Goal: Find specific page/section: Find specific page/section

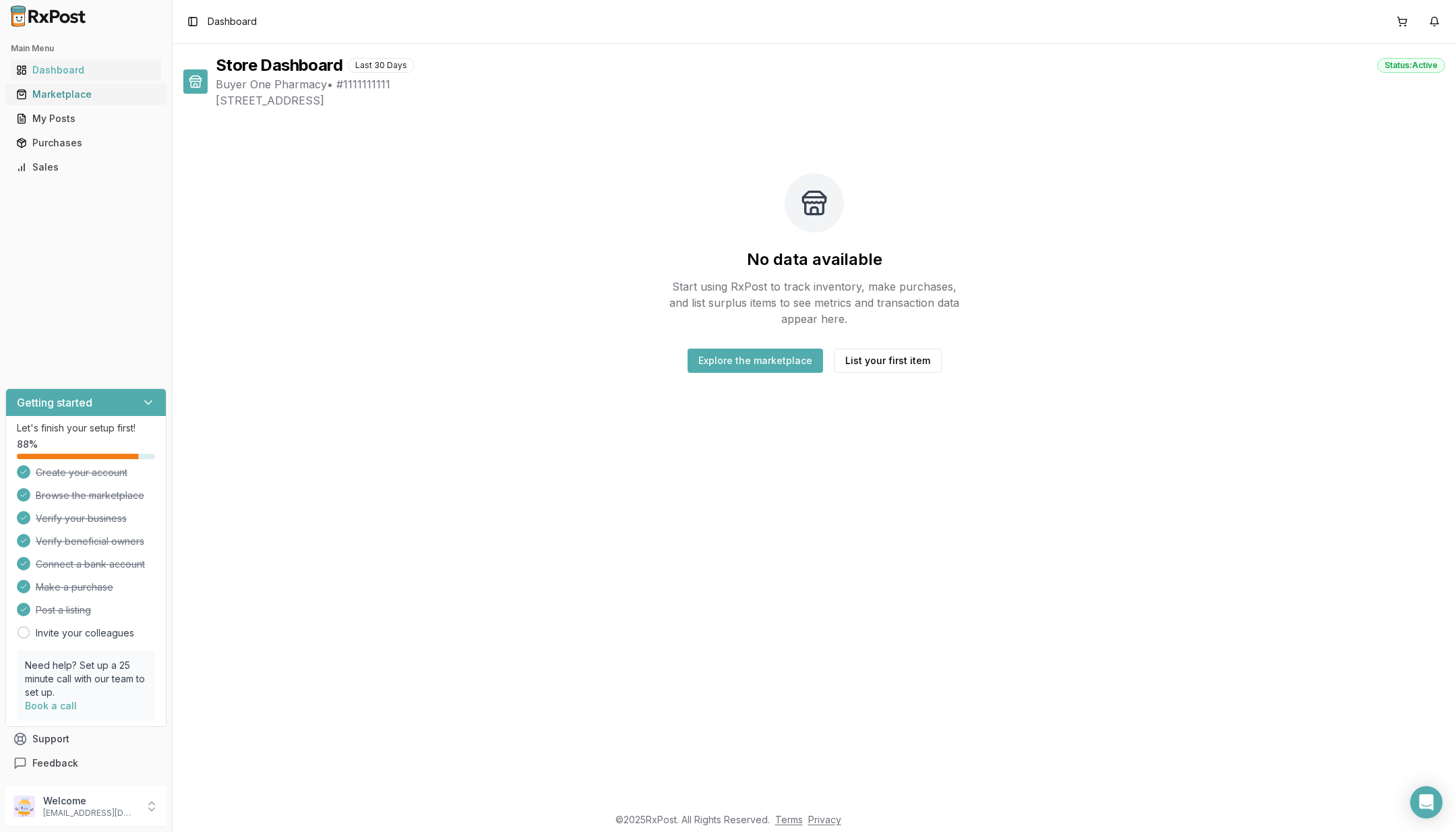
click at [63, 88] on div "Marketplace" at bounding box center [86, 94] width 139 height 13
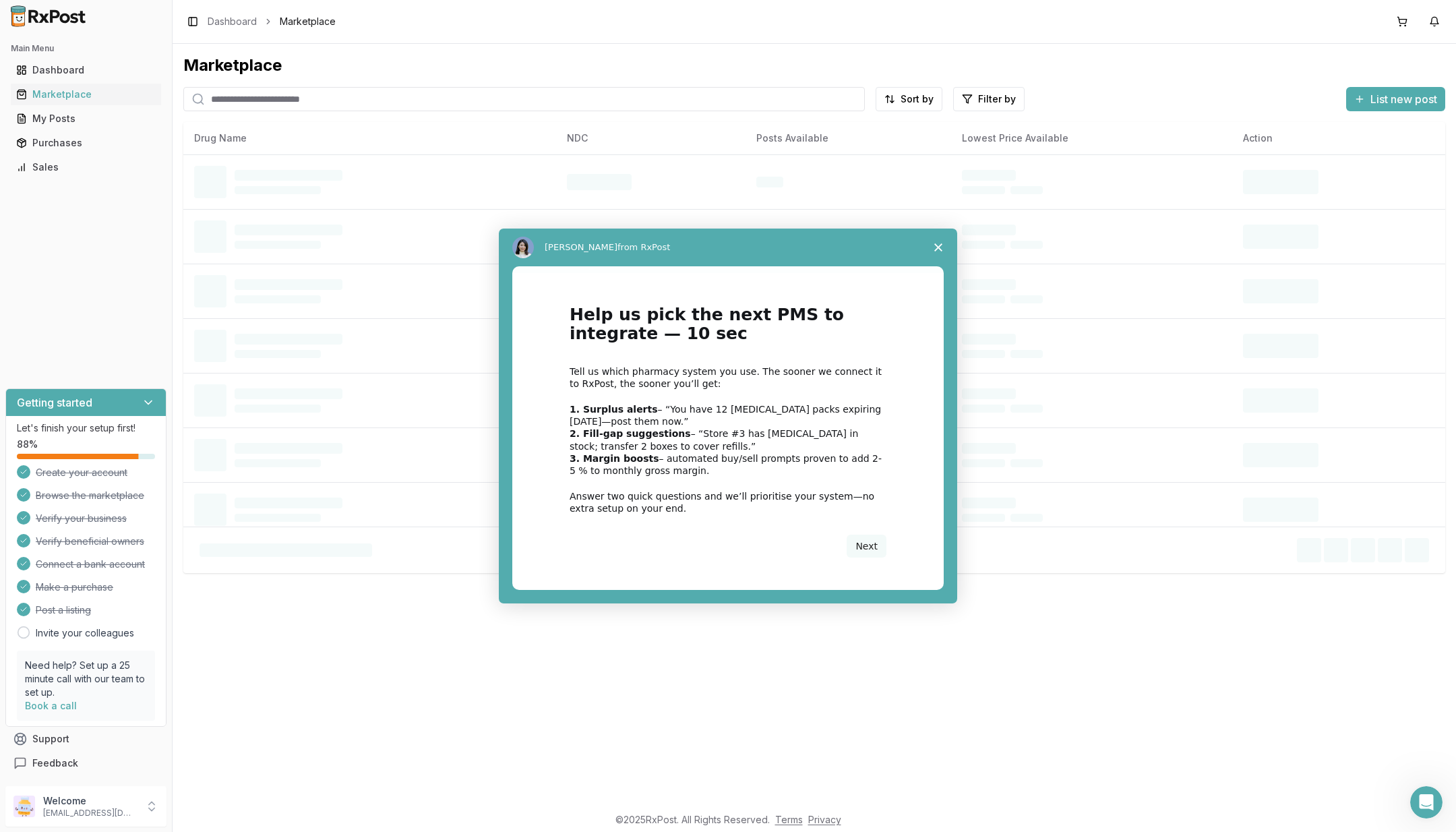
click at [360, 92] on div "Intercom messenger" at bounding box center [728, 416] width 1456 height 832
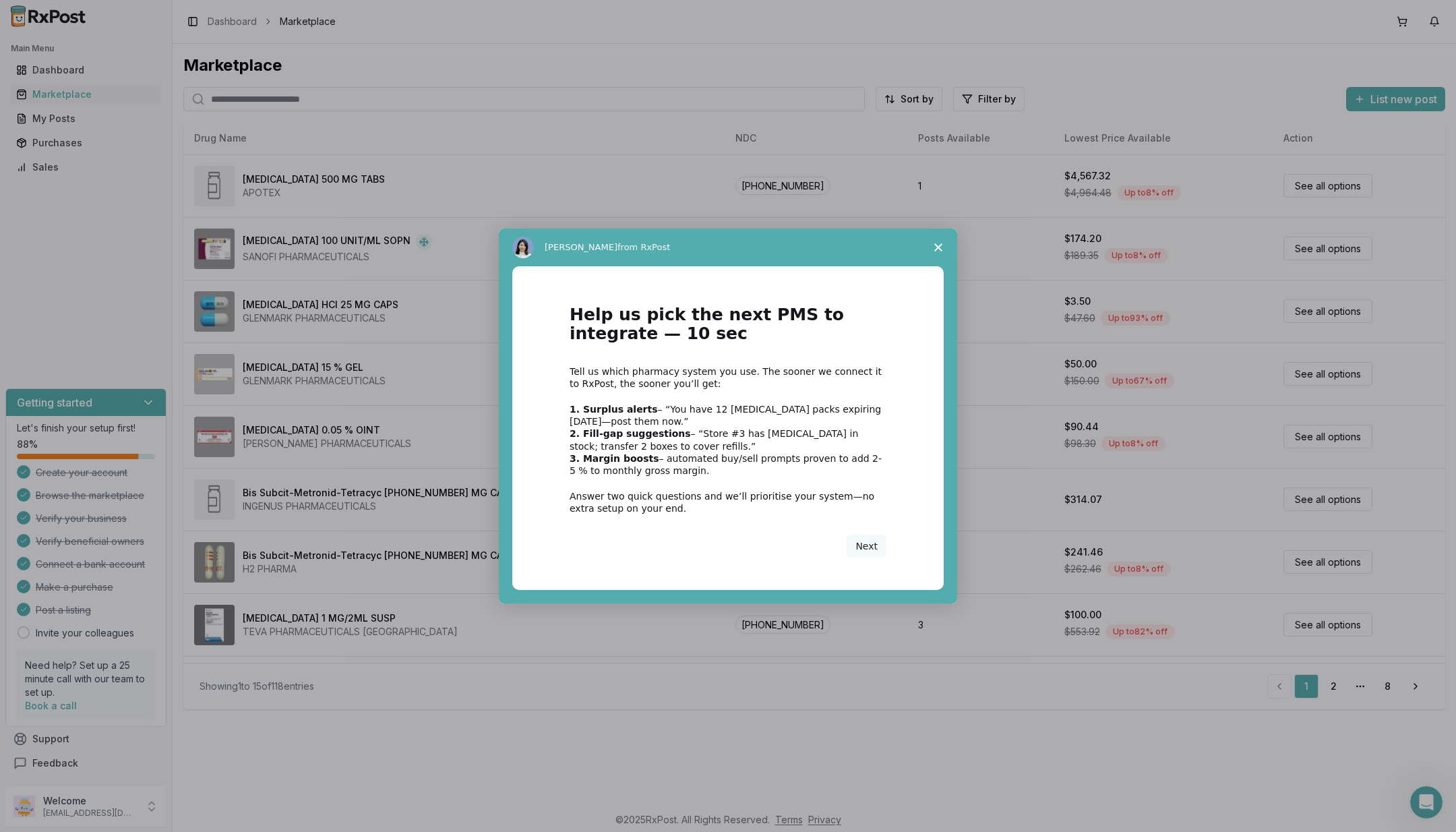
click at [933, 242] on span "Close survey" at bounding box center [938, 247] width 38 height 38
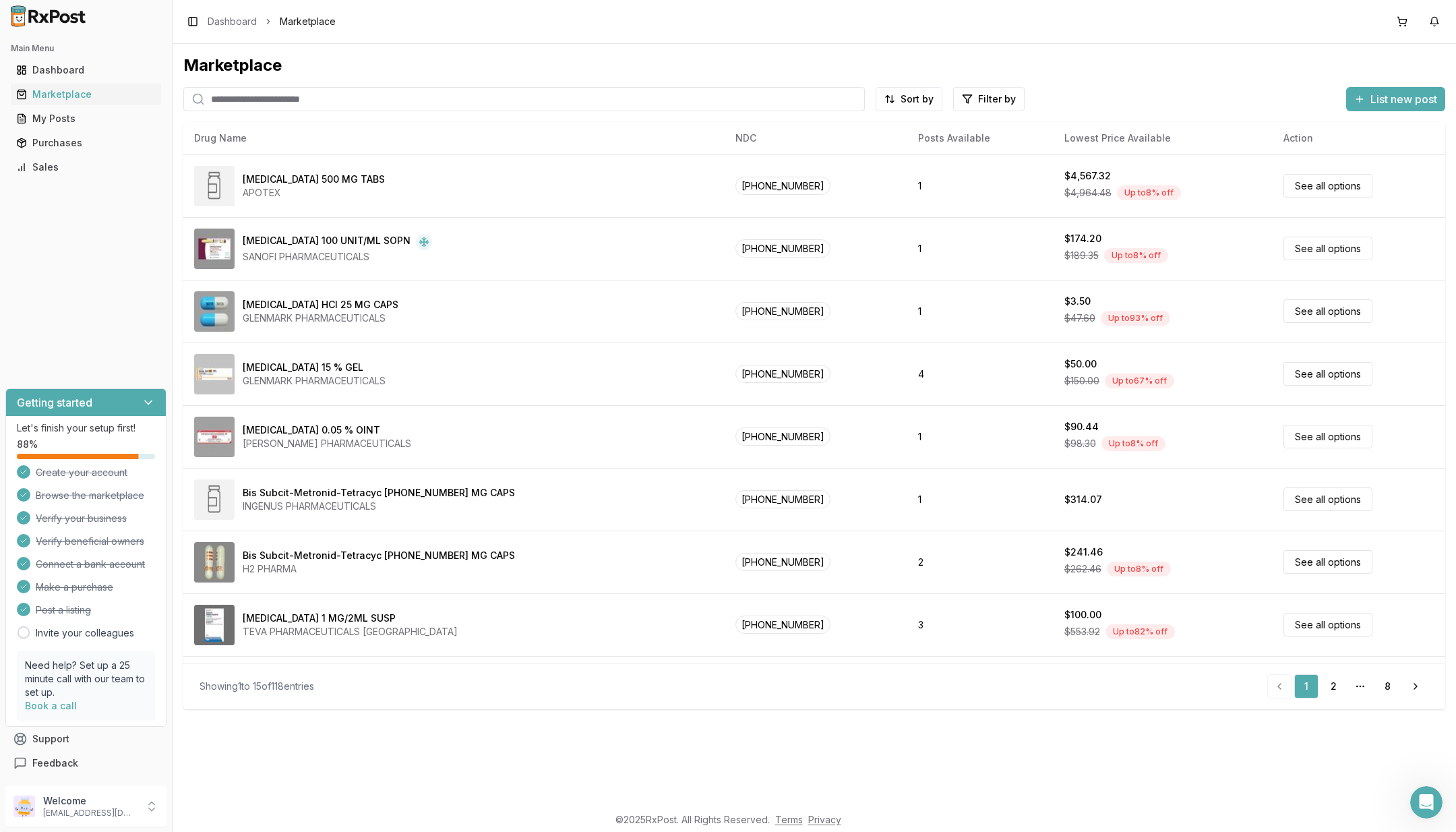
click at [310, 96] on input "search" at bounding box center [524, 99] width 682 height 24
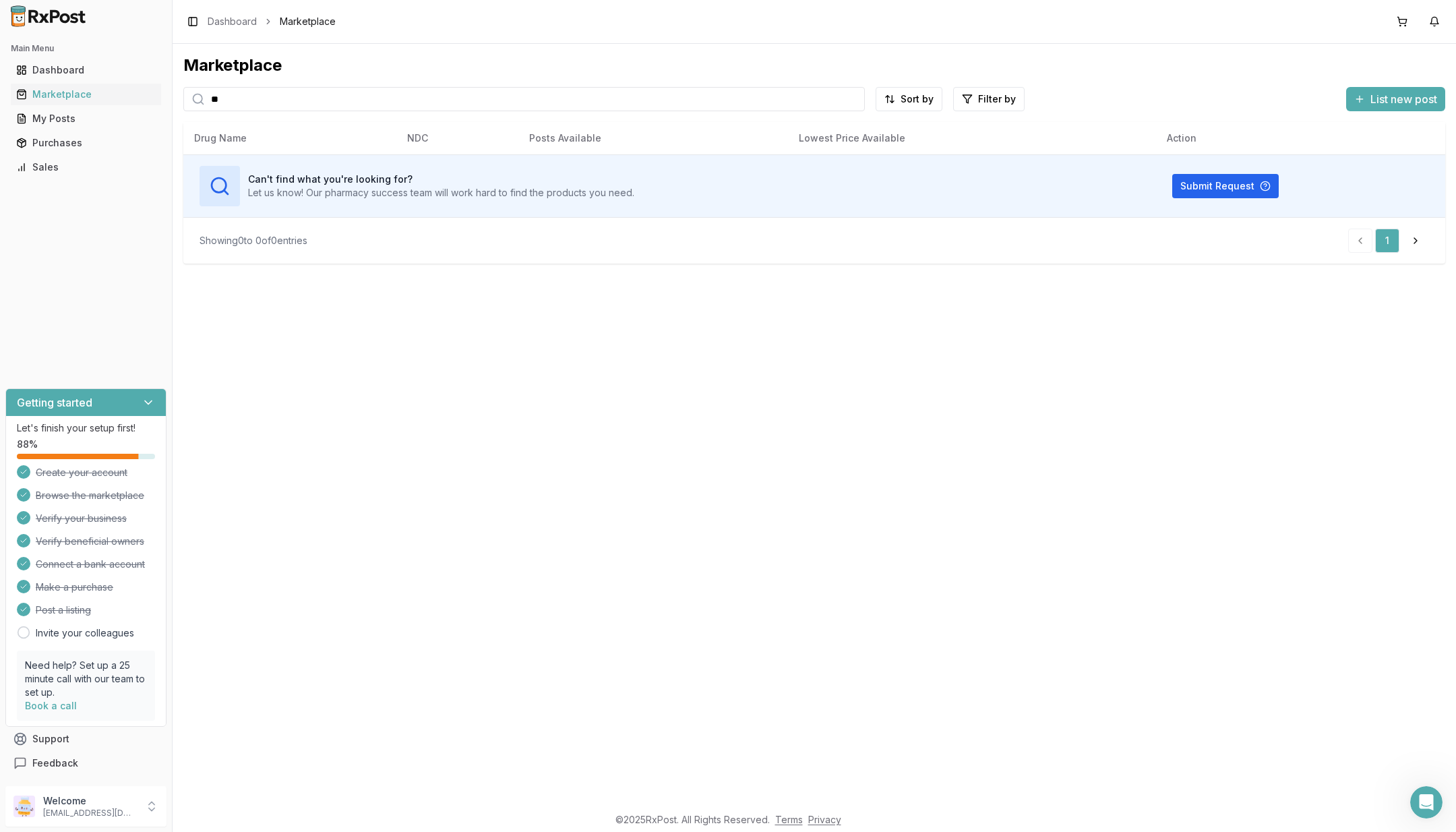
type input "*"
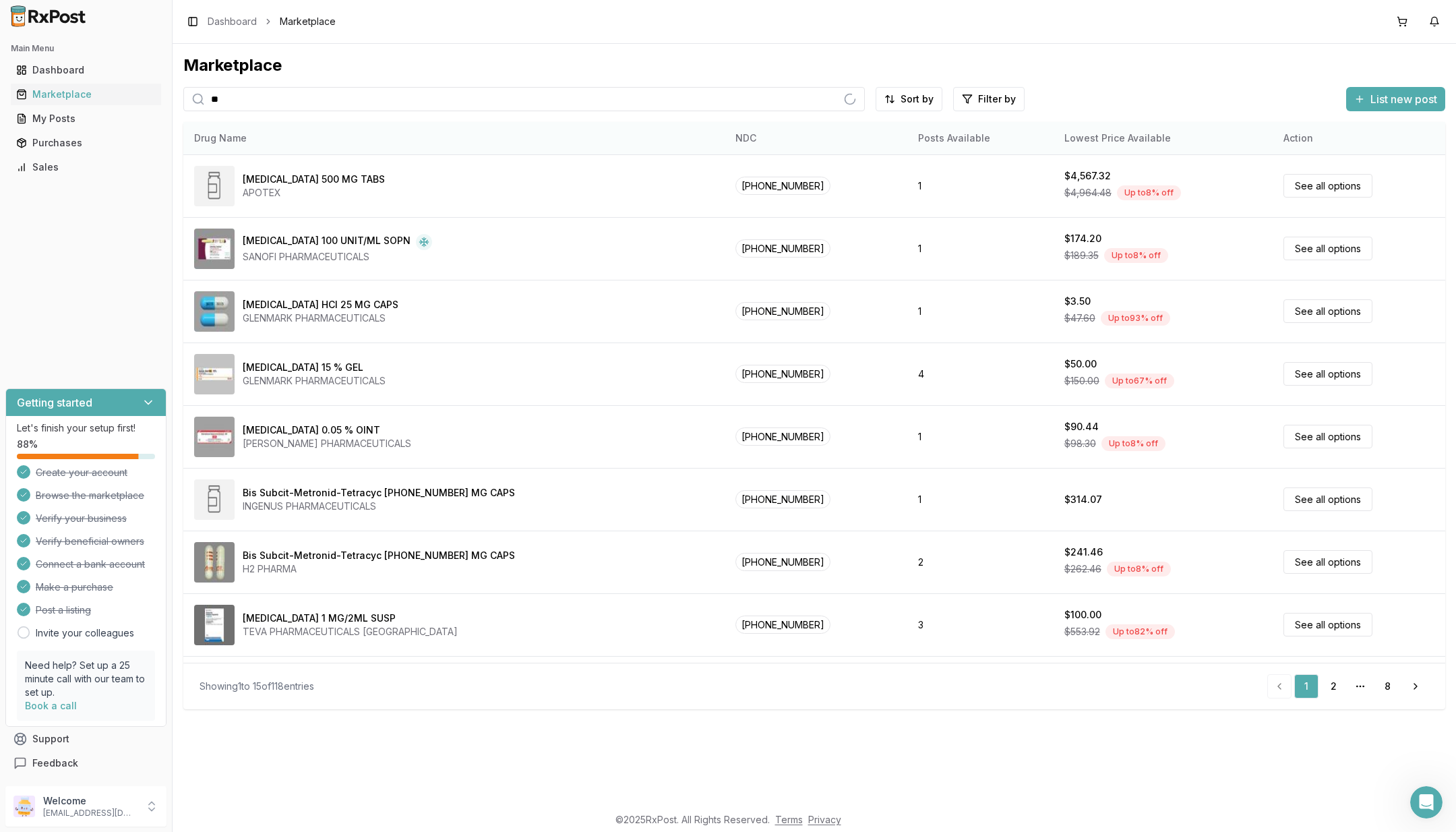
type input "*"
